Goal: Task Accomplishment & Management: Manage account settings

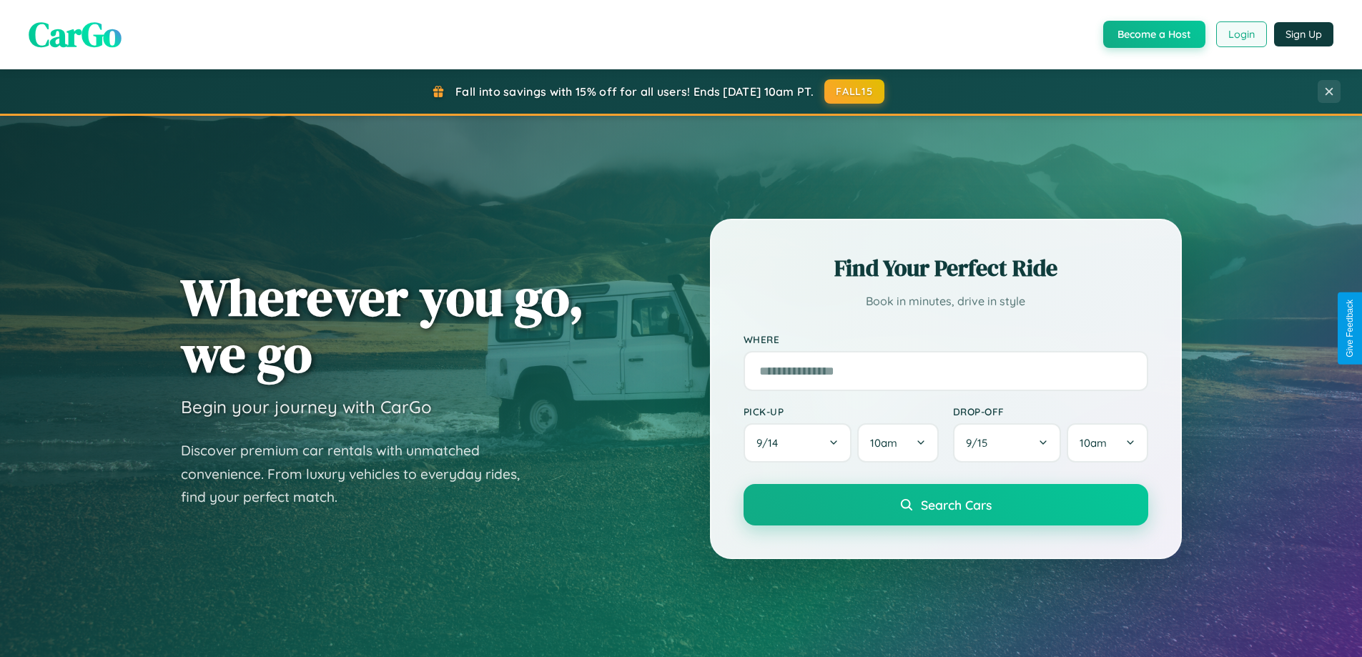
click at [1240, 34] on button "Login" at bounding box center [1241, 34] width 51 height 26
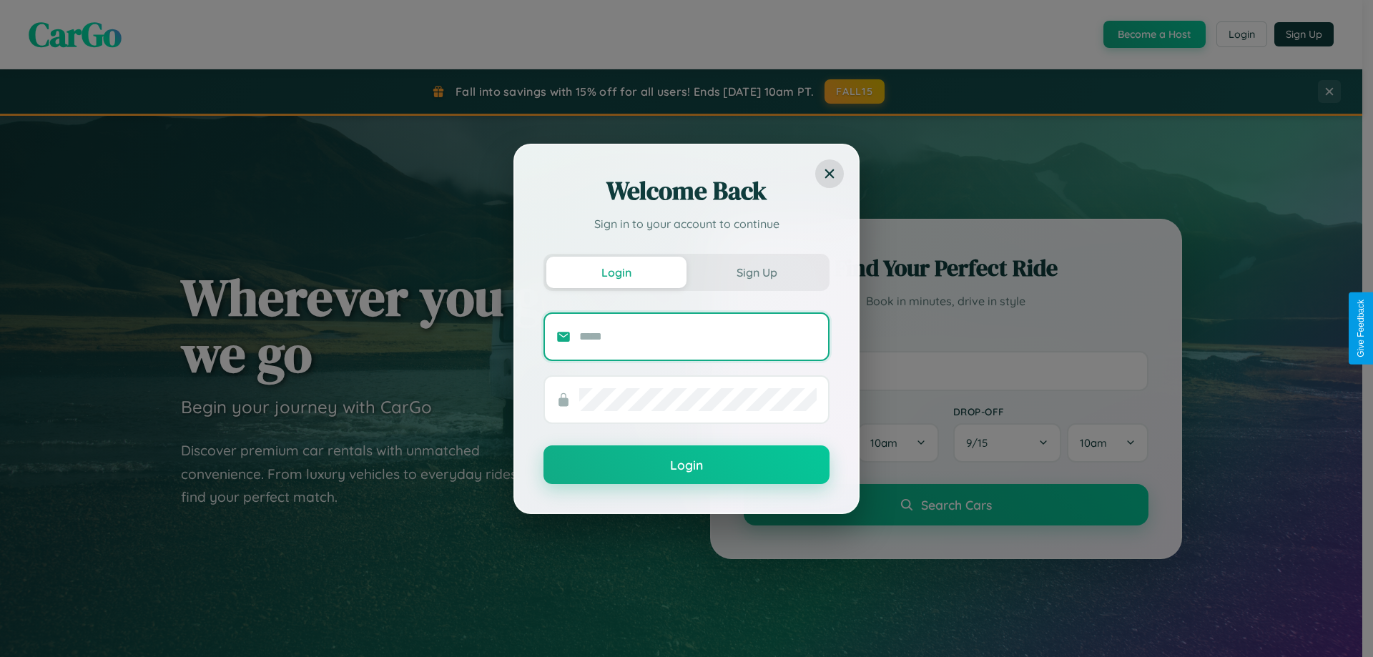
click at [698, 336] on input "text" at bounding box center [697, 336] width 237 height 23
type input "**********"
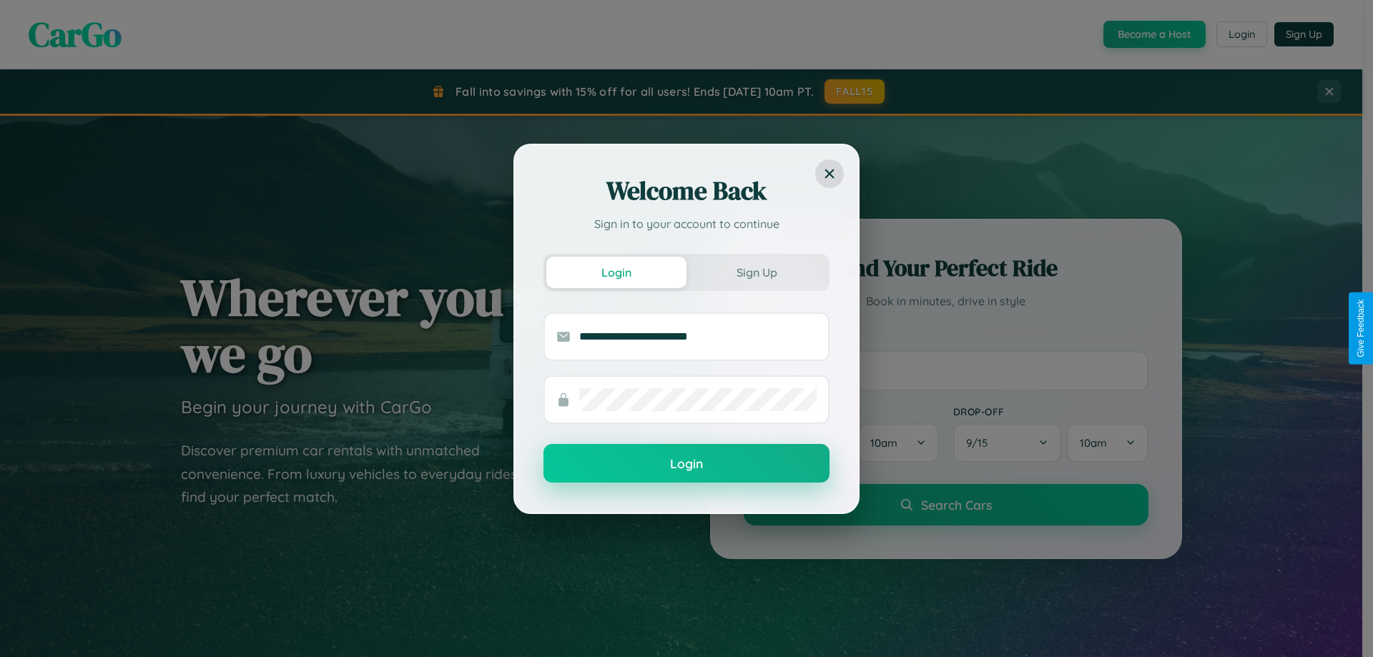
click at [686, 464] on button "Login" at bounding box center [686, 463] width 286 height 39
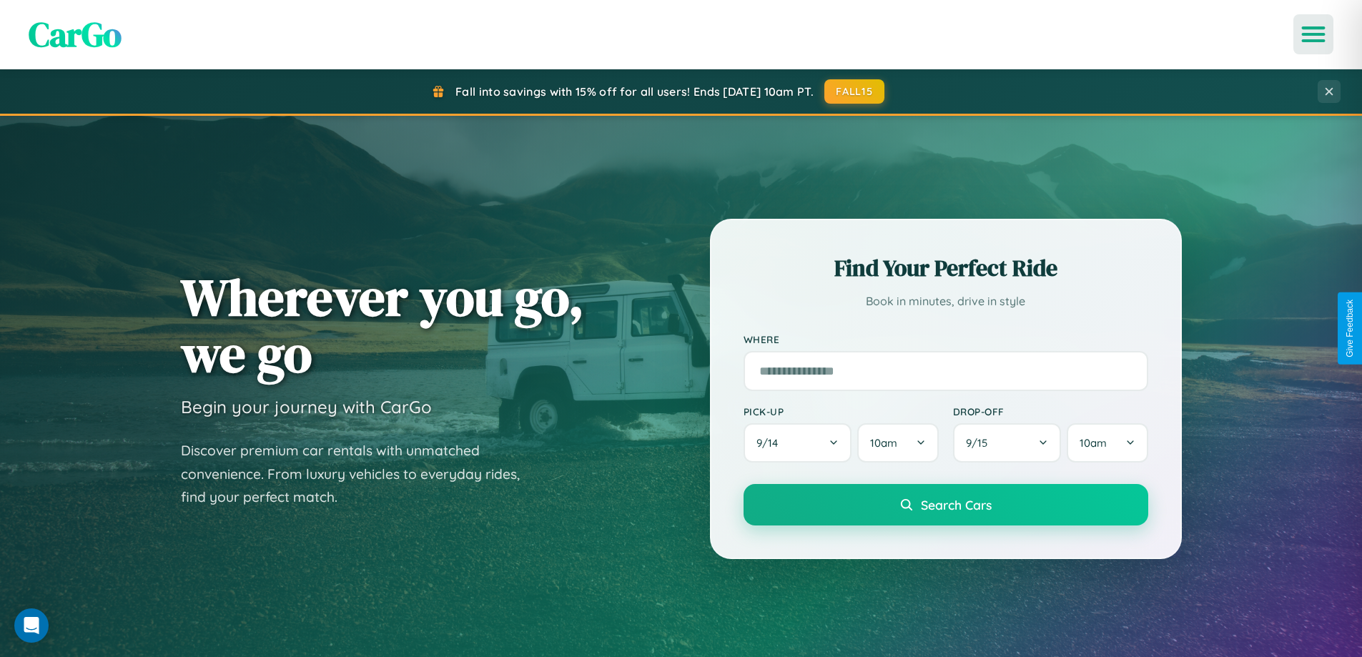
click at [1313, 34] on icon "Open menu" at bounding box center [1313, 34] width 21 height 13
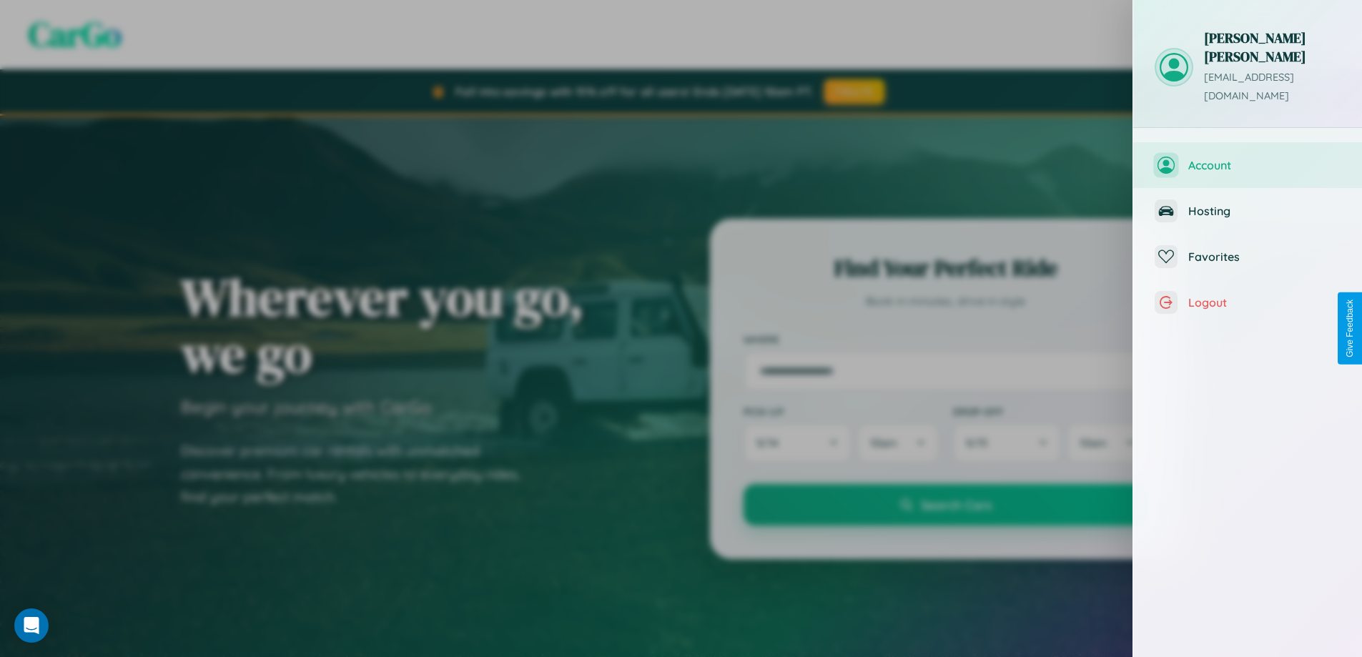
scroll to position [575, 0]
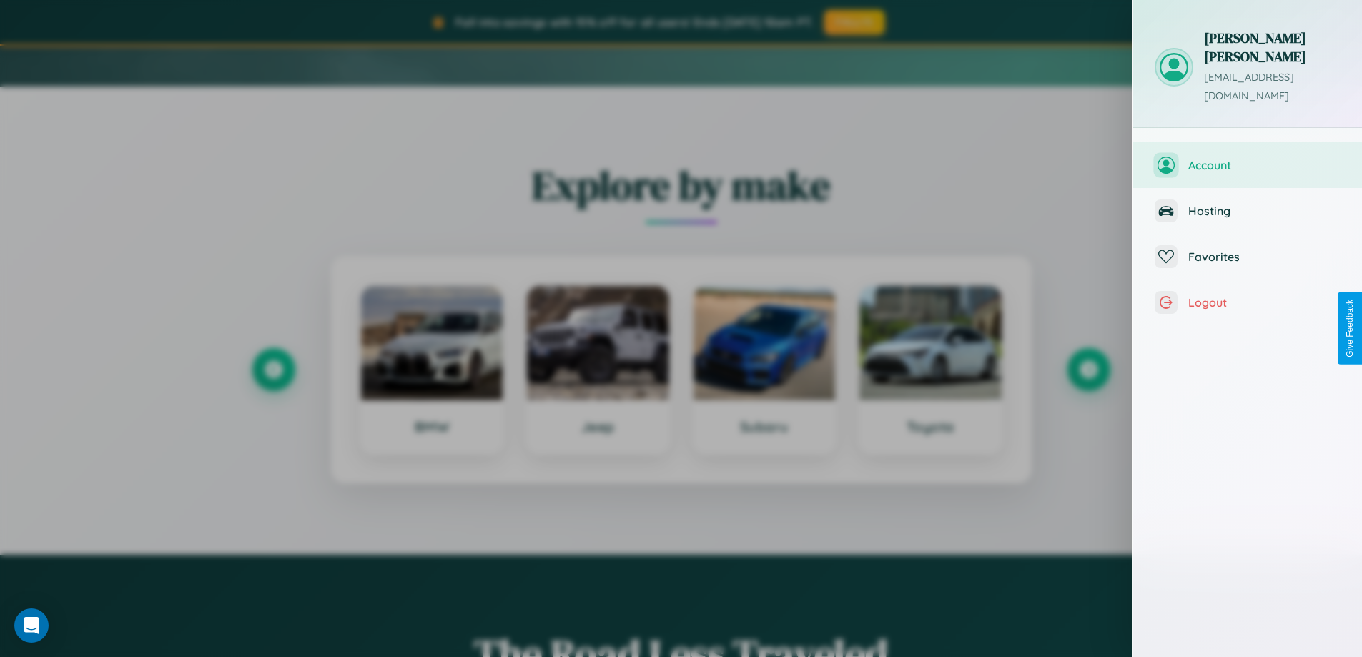
click at [1247, 158] on span "Account" at bounding box center [1264, 165] width 152 height 14
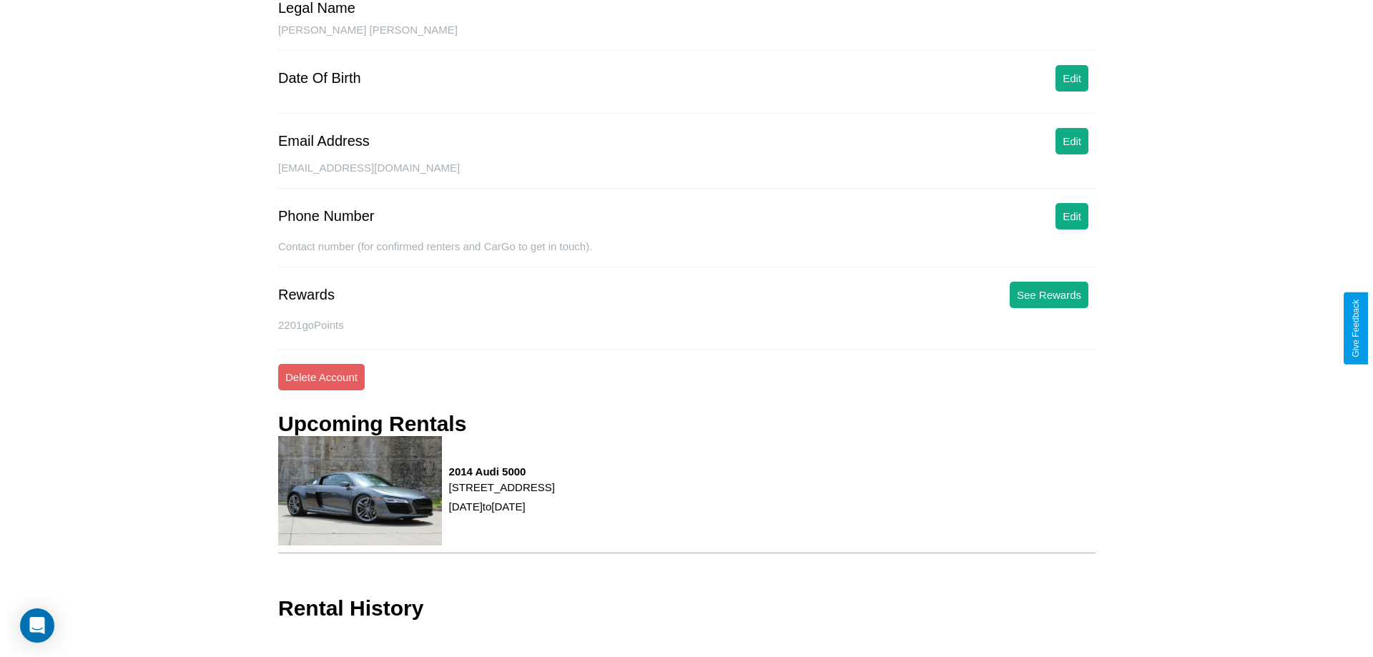
scroll to position [152, 0]
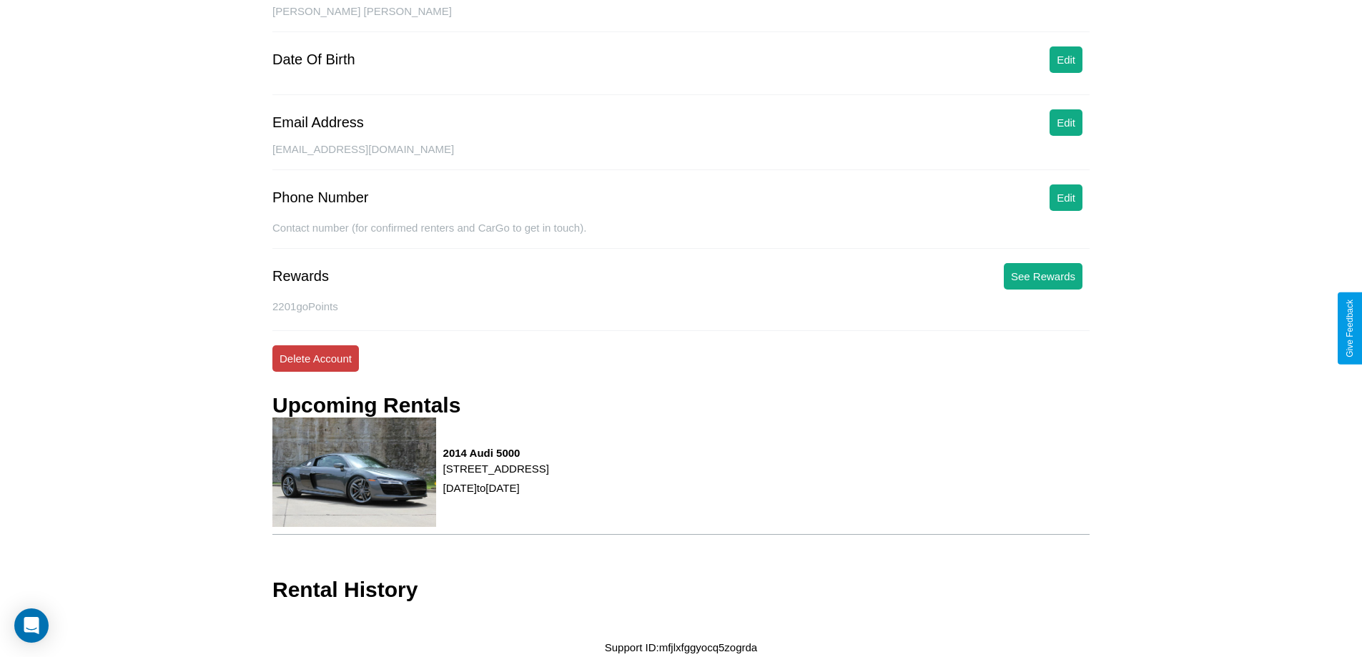
click at [315, 358] on button "Delete Account" at bounding box center [315, 358] width 86 height 26
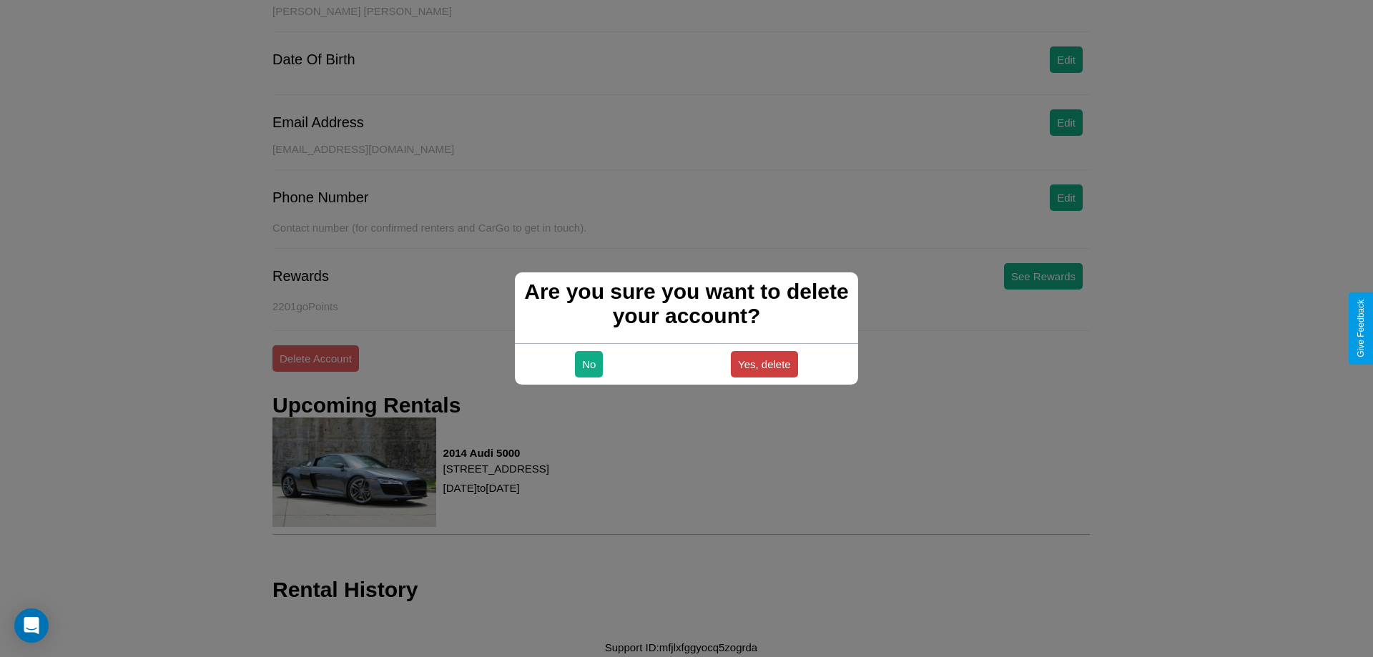
click at [763, 364] on button "Yes, delete" at bounding box center [764, 364] width 67 height 26
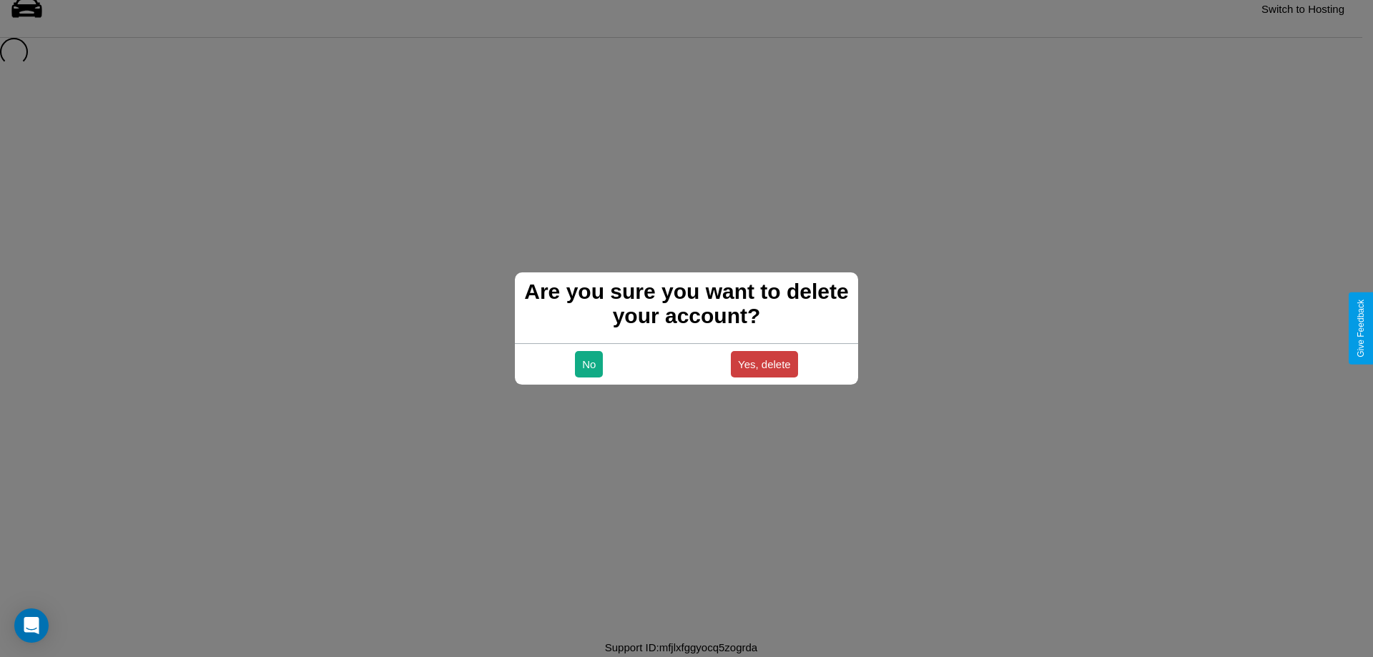
scroll to position [19, 0]
